Goal: Task Accomplishment & Management: Manage account settings

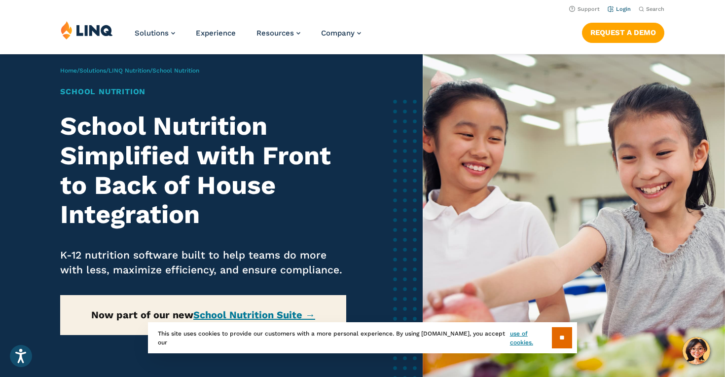
click at [622, 6] on link "Login" at bounding box center [619, 9] width 23 height 6
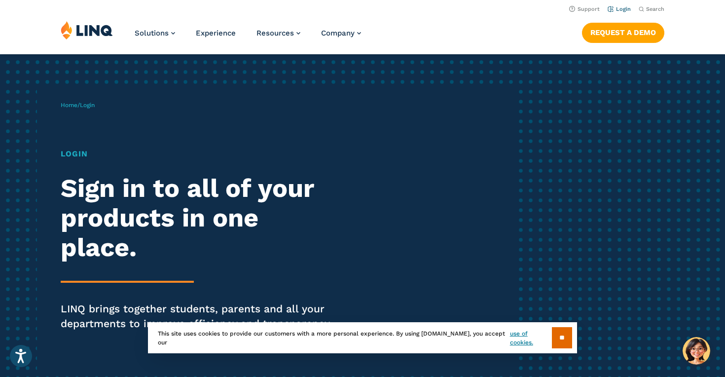
click at [623, 8] on link "Login" at bounding box center [619, 9] width 23 height 6
click at [564, 333] on input "**" at bounding box center [562, 337] width 20 height 21
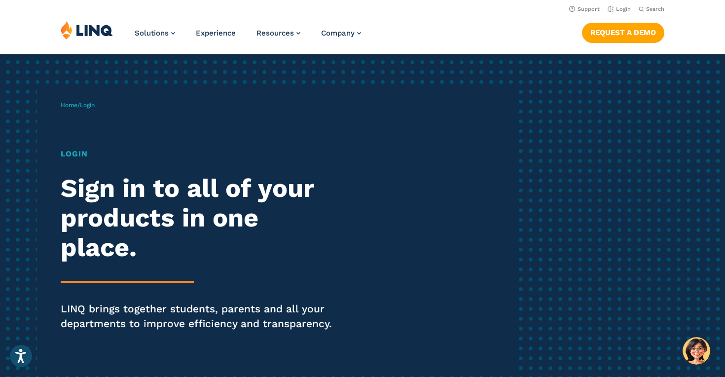
click at [77, 153] on h1 "Login" at bounding box center [200, 154] width 279 height 12
click at [626, 7] on link "Login" at bounding box center [619, 9] width 23 height 6
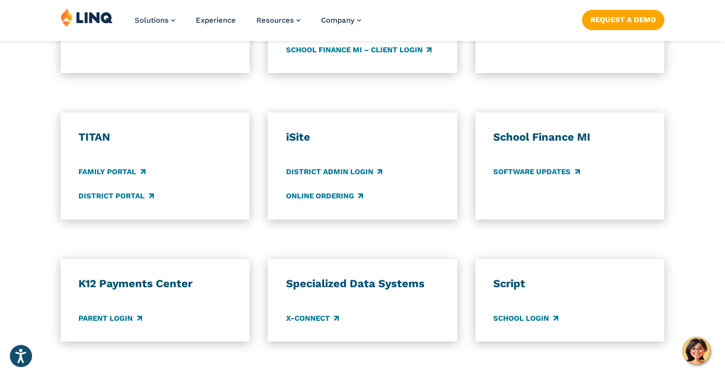
scroll to position [717, 0]
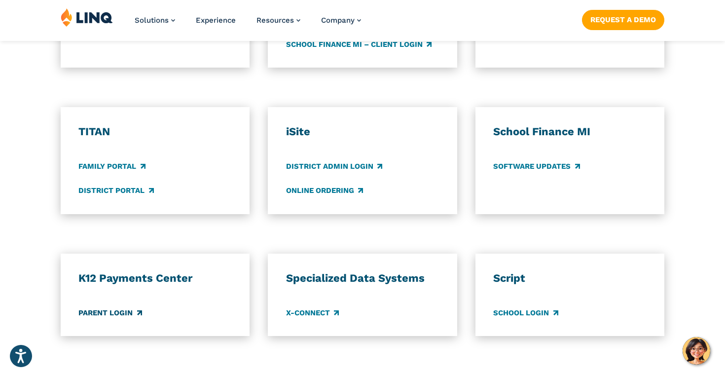
click at [108, 312] on link "Parent Login" at bounding box center [109, 312] width 63 height 11
